Goal: Task Accomplishment & Management: Manage account settings

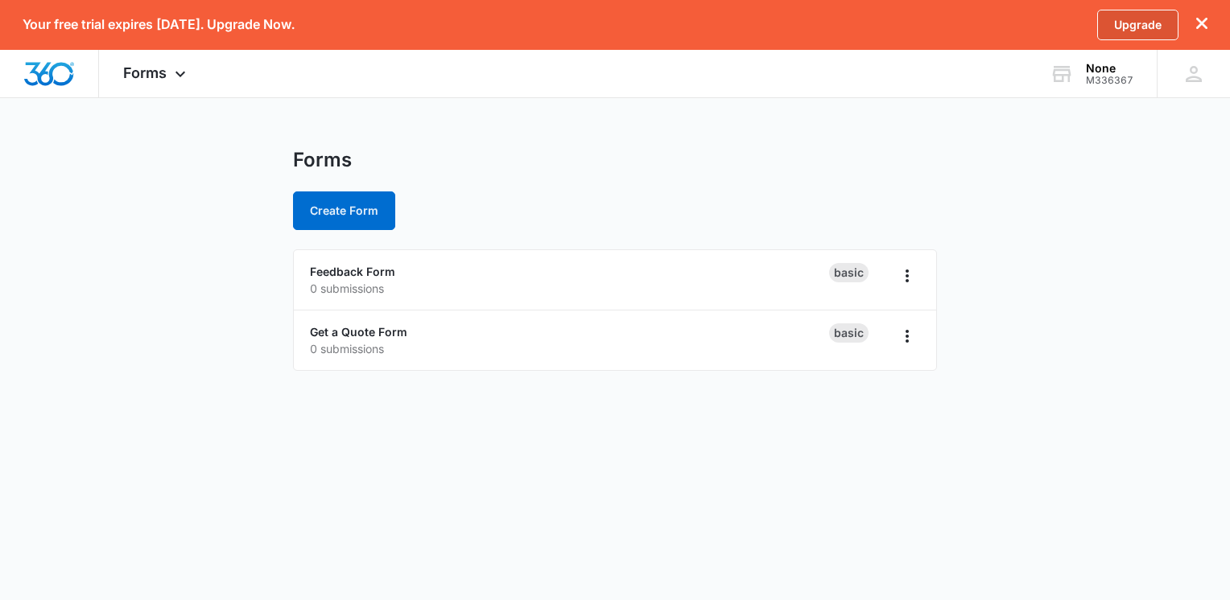
click at [1141, 22] on link "Upgrade" at bounding box center [1137, 25] width 81 height 31
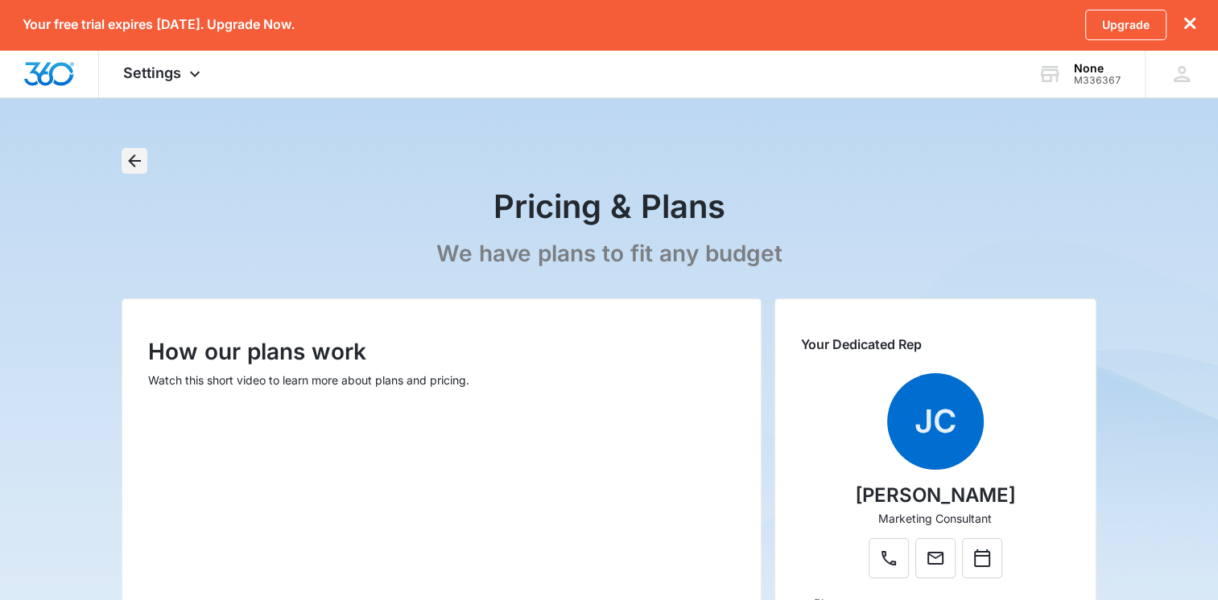
click at [135, 159] on icon "Back" at bounding box center [134, 160] width 19 height 19
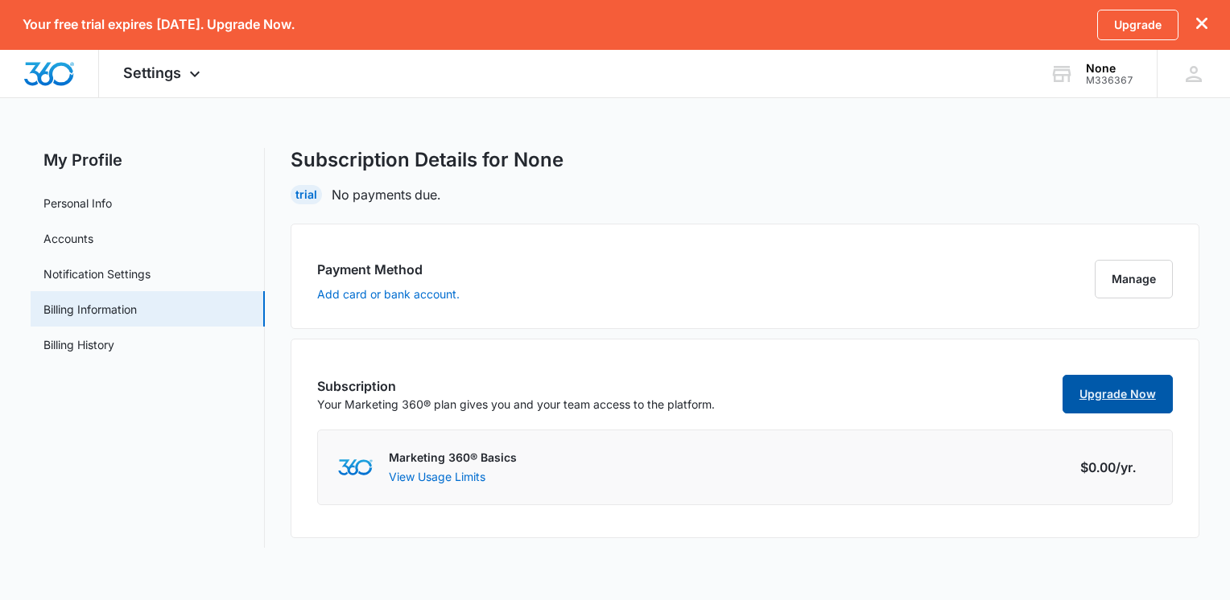
click at [1084, 394] on link "Upgrade Now" at bounding box center [1117, 394] width 110 height 39
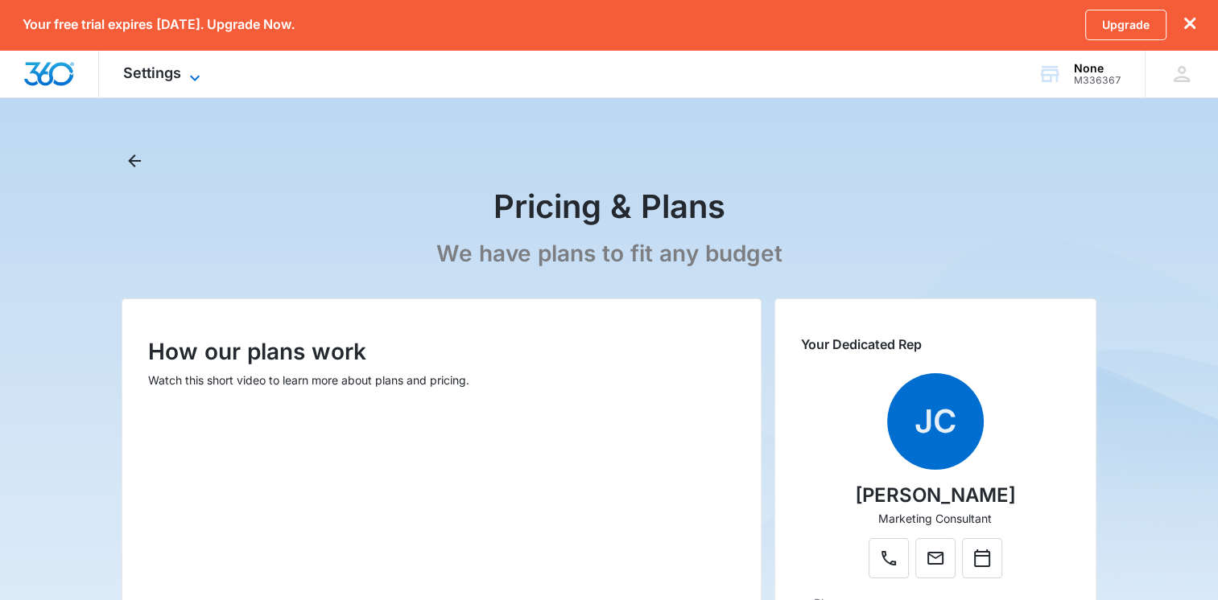
click at [171, 76] on span "Settings" at bounding box center [152, 72] width 58 height 17
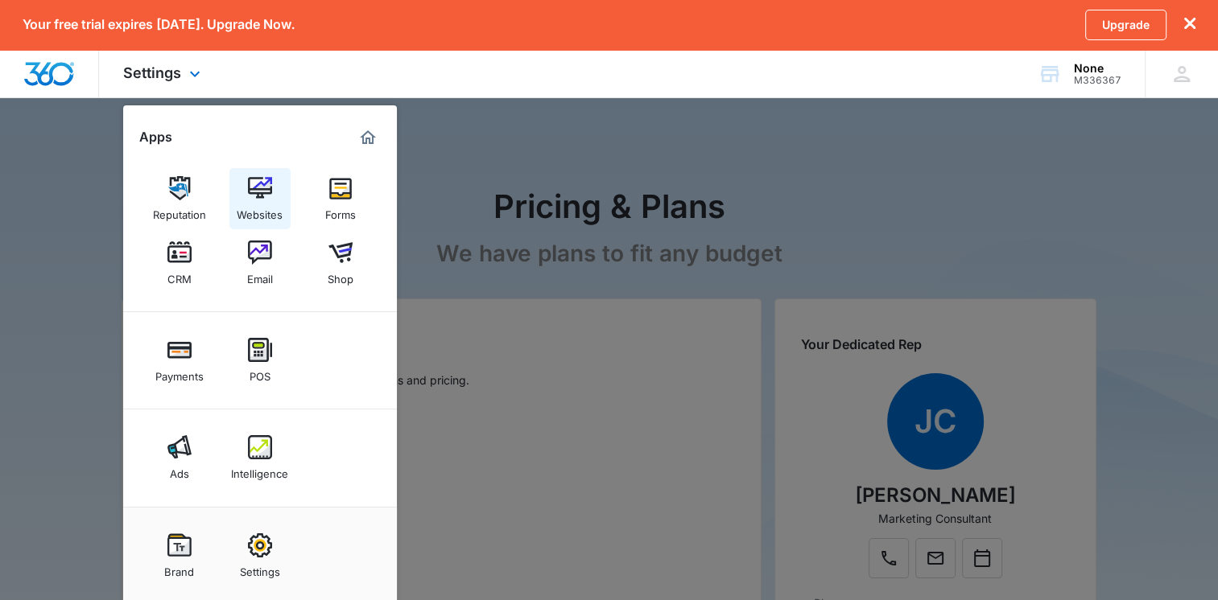
click at [264, 206] on div "Websites" at bounding box center [260, 210] width 46 height 21
